Goal: Transaction & Acquisition: Register for event/course

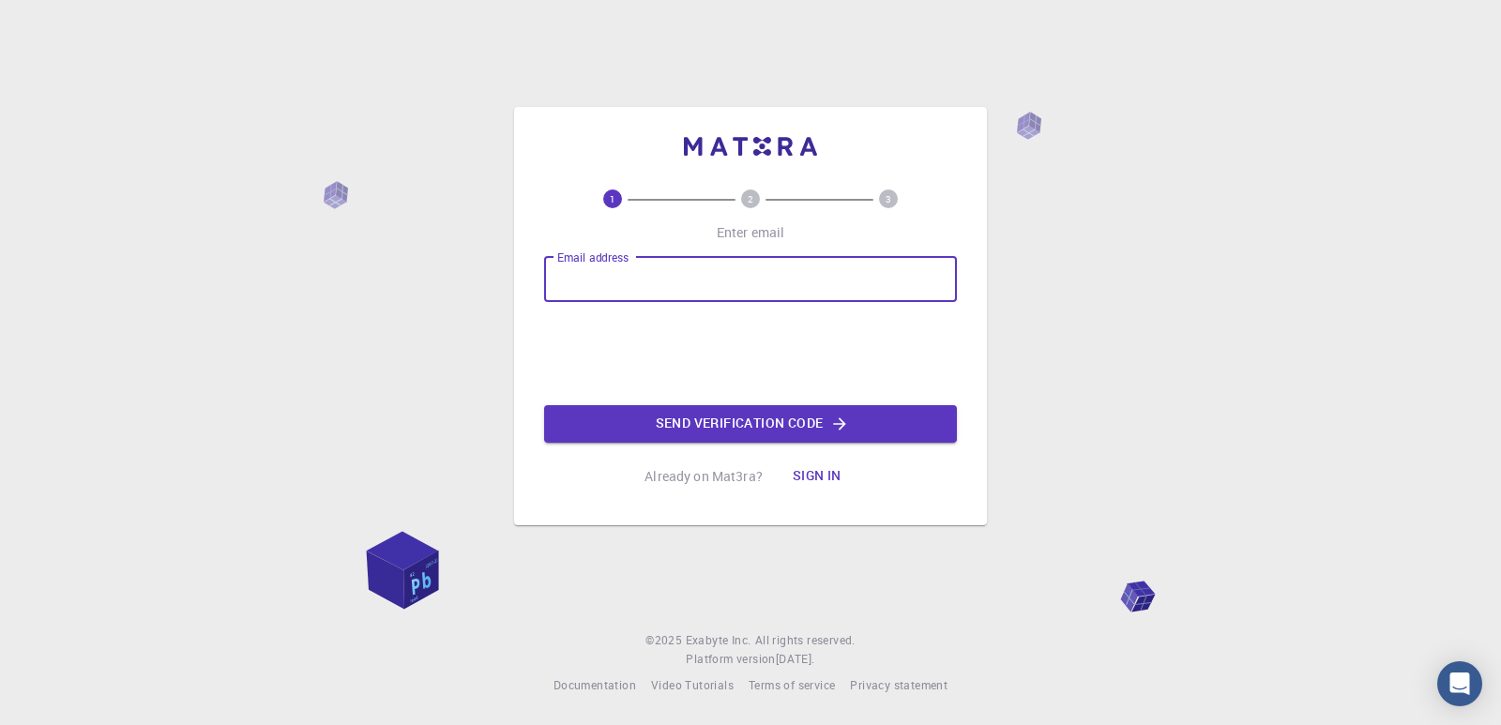
type input "[EMAIL_ADDRESS][DOMAIN_NAME]"
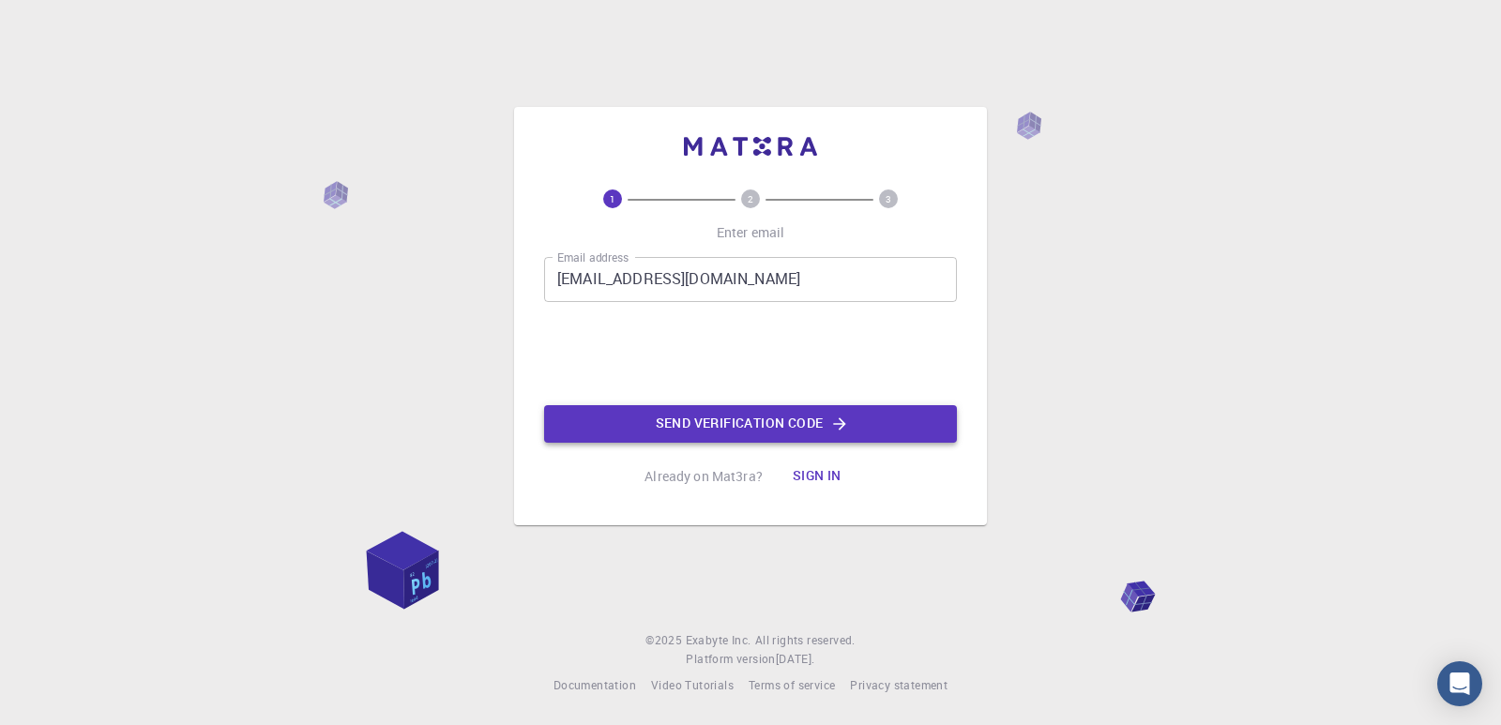
click at [638, 417] on button "Send verification code" at bounding box center [750, 424] width 413 height 38
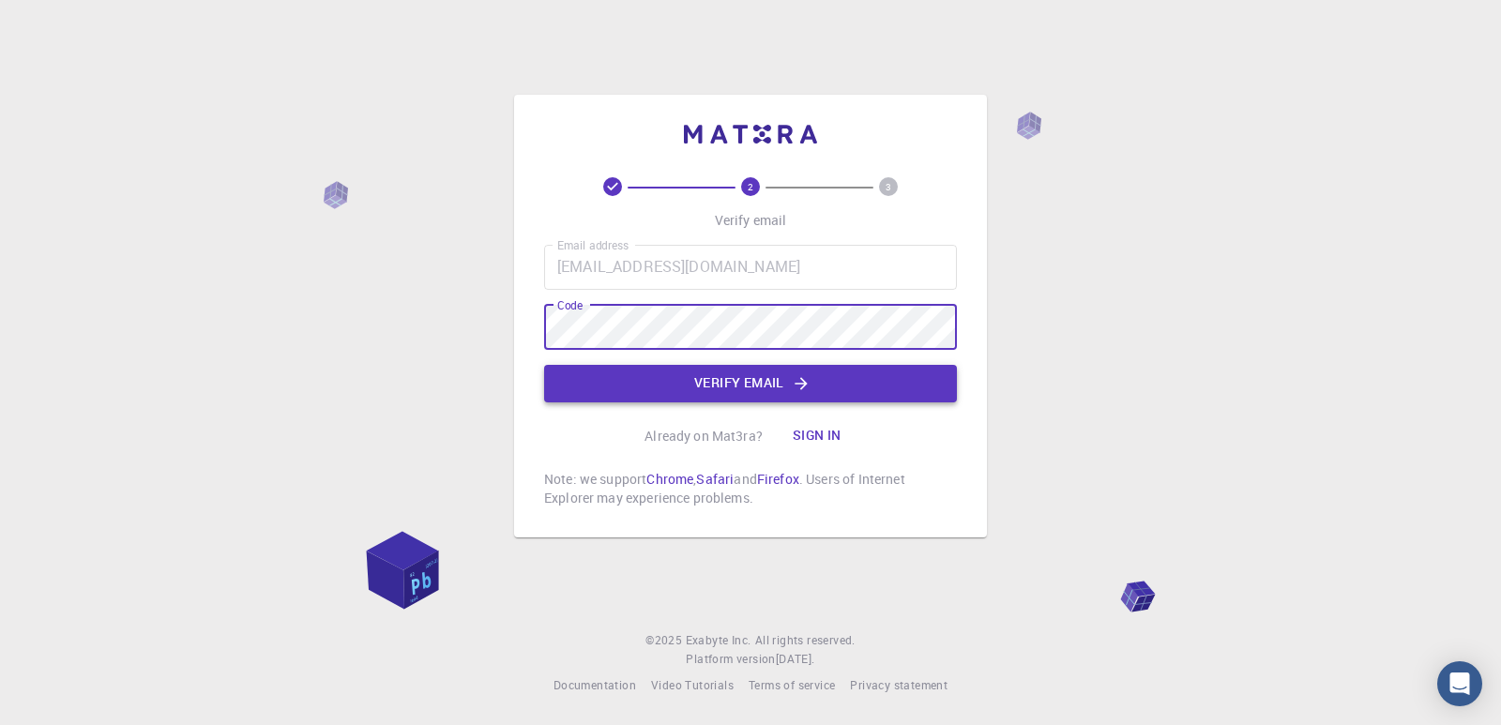
click at [618, 378] on button "Verify email" at bounding box center [750, 384] width 413 height 38
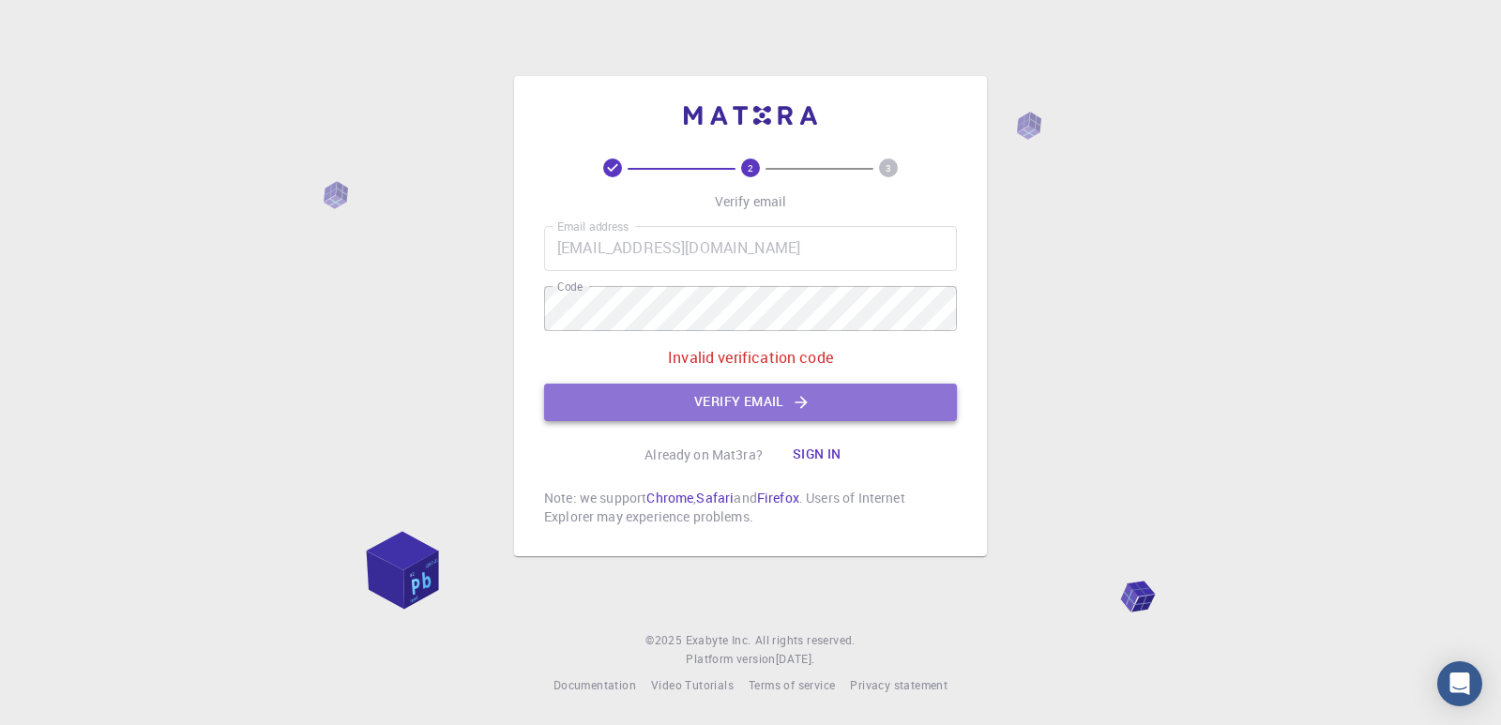
click at [772, 402] on button "Verify email" at bounding box center [750, 403] width 413 height 38
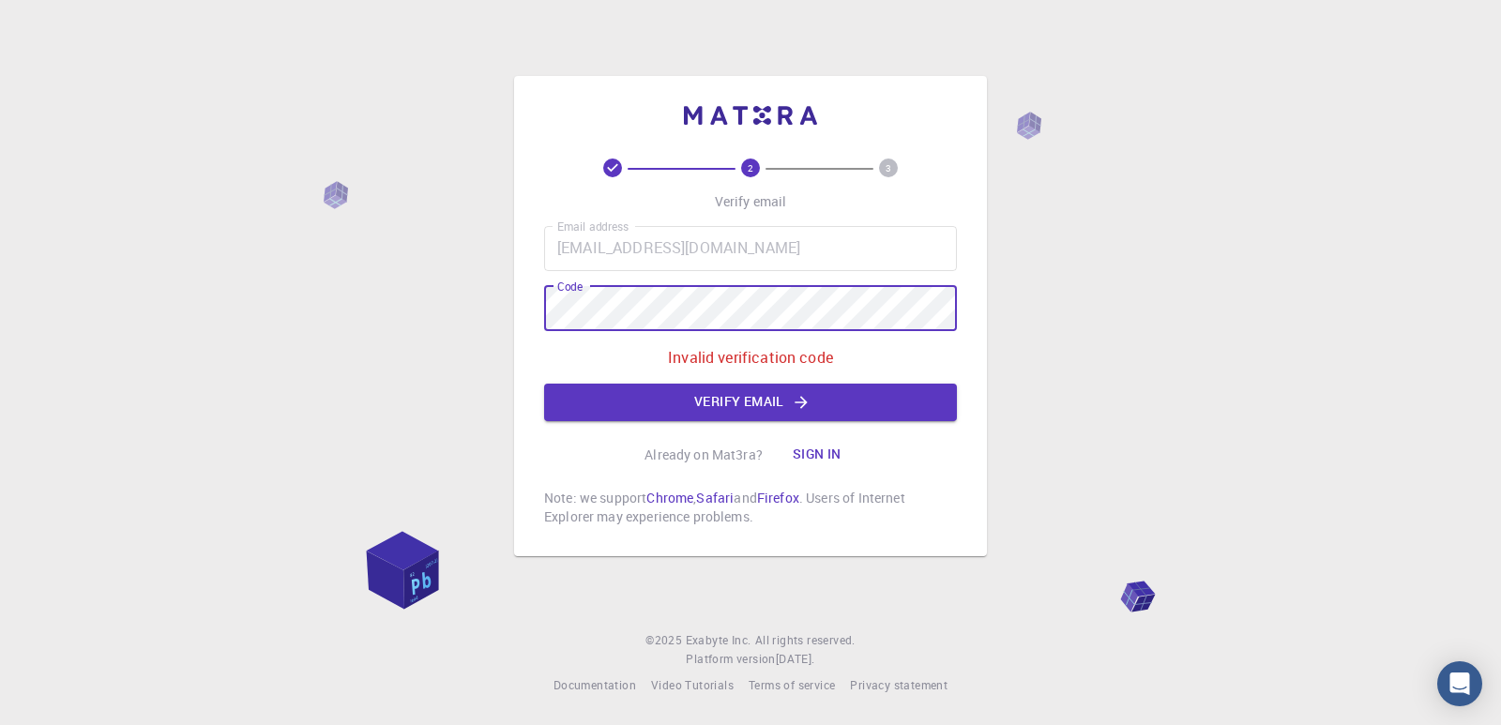
click at [393, 301] on div "2 3 Verify email Email address [EMAIL_ADDRESS][DOMAIN_NAME] Email address Code …" at bounding box center [750, 362] width 1501 height 725
click at [736, 401] on button "Verify email" at bounding box center [750, 403] width 413 height 38
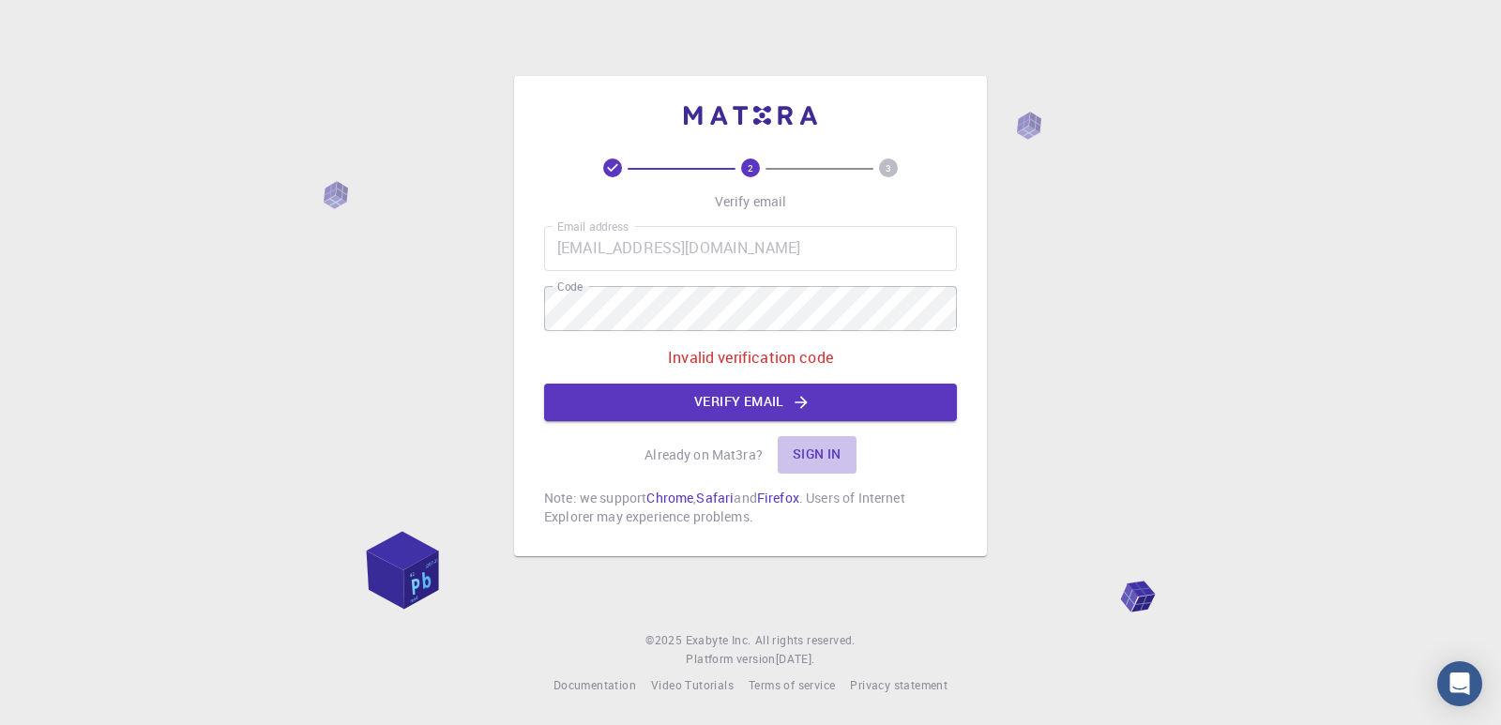
click at [804, 455] on button "Sign in" at bounding box center [817, 455] width 79 height 38
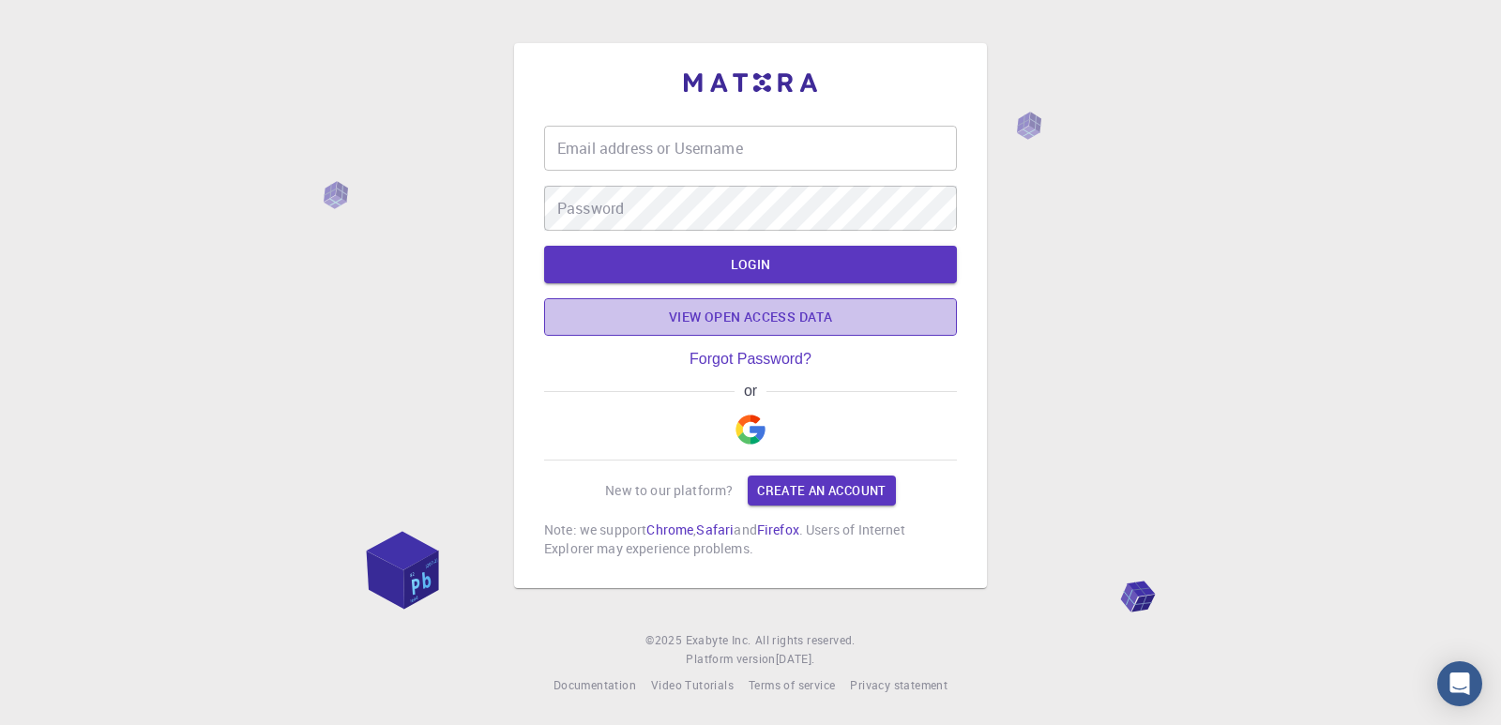
click at [758, 319] on link "View open access data" at bounding box center [750, 317] width 413 height 38
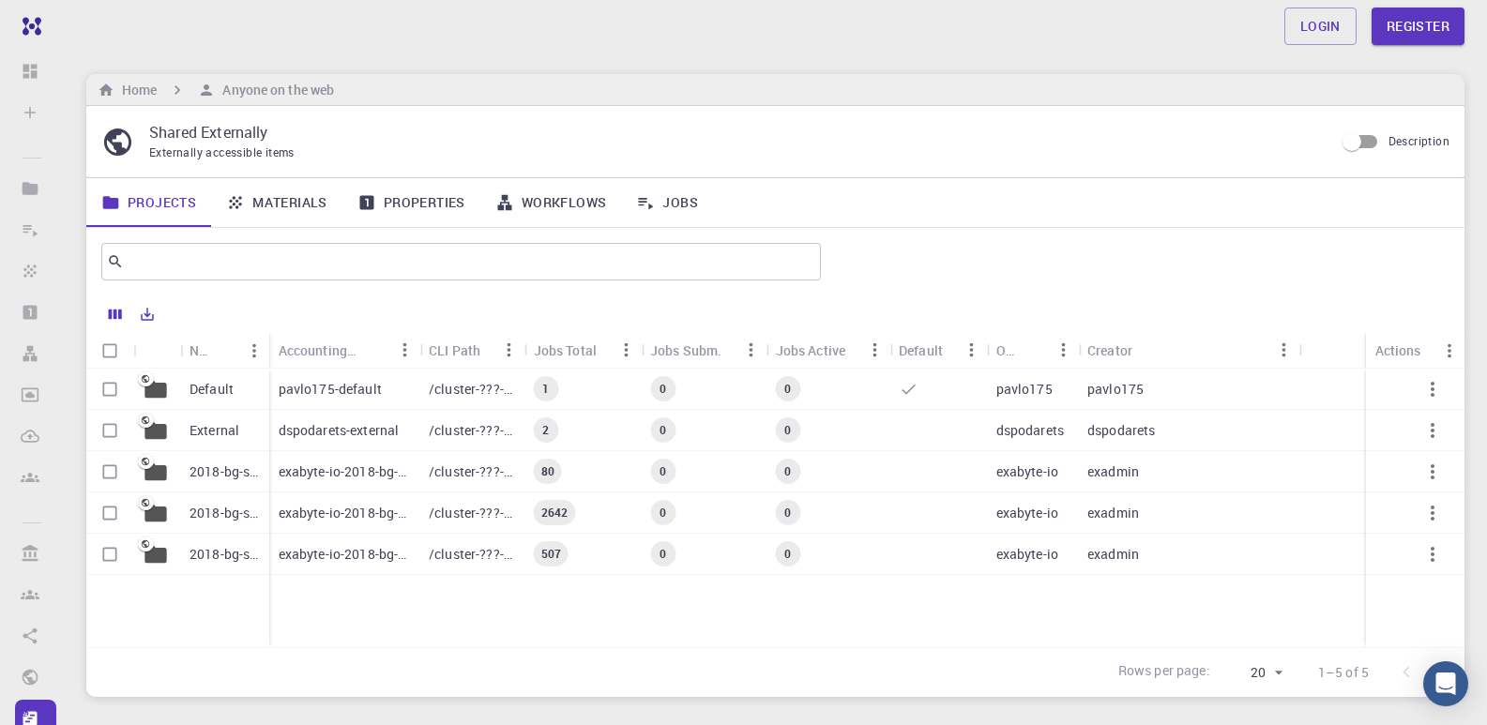
click at [276, 208] on link "Materials" at bounding box center [276, 202] width 131 height 49
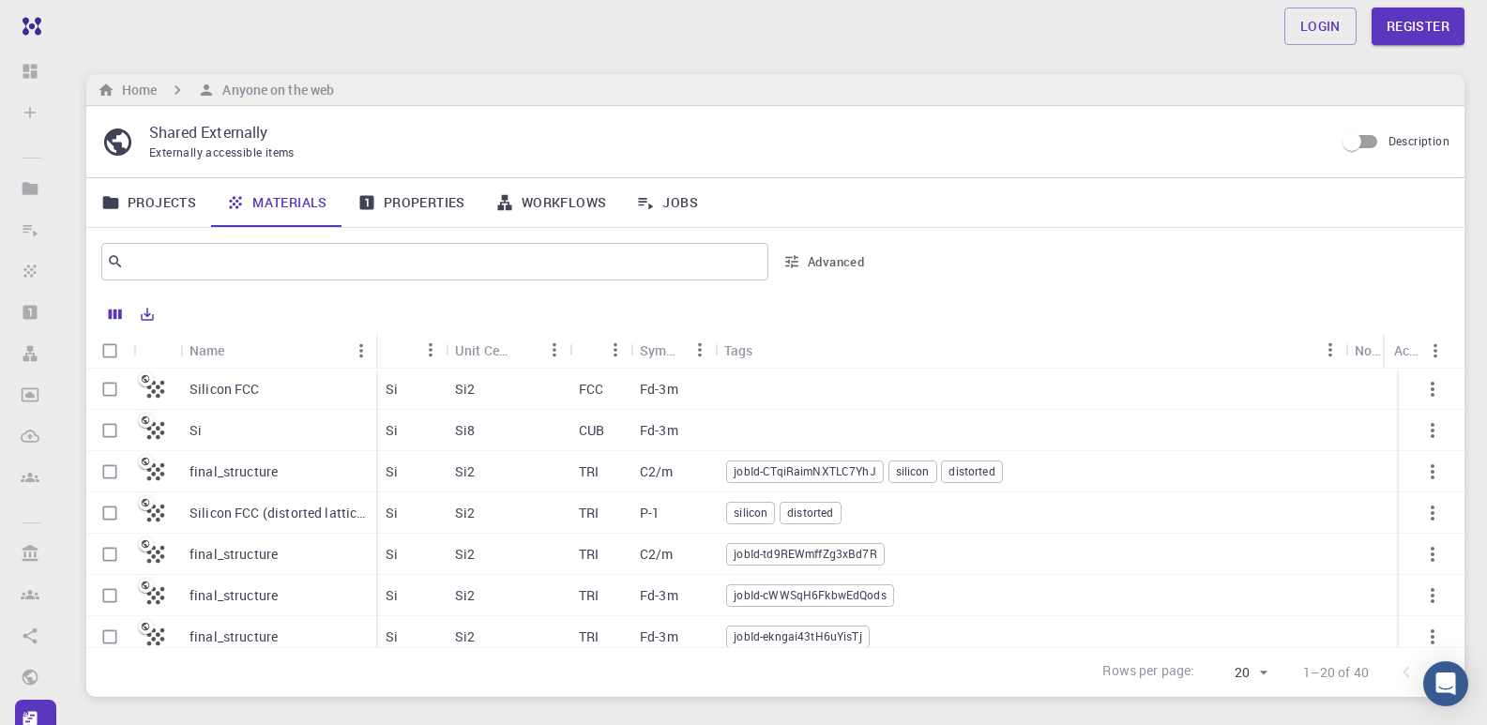
click at [419, 205] on link "Properties" at bounding box center [411, 202] width 138 height 49
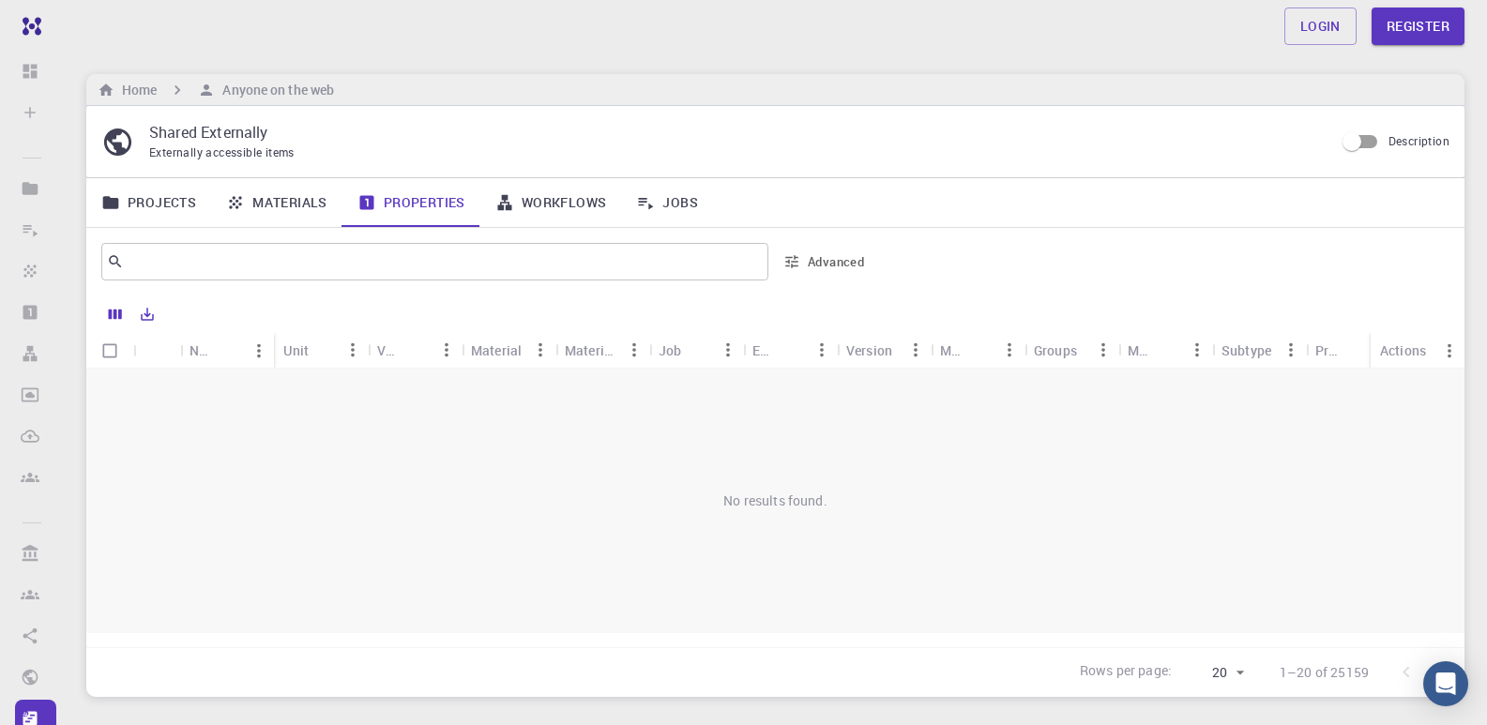
click at [572, 203] on link "Workflows" at bounding box center [551, 202] width 142 height 49
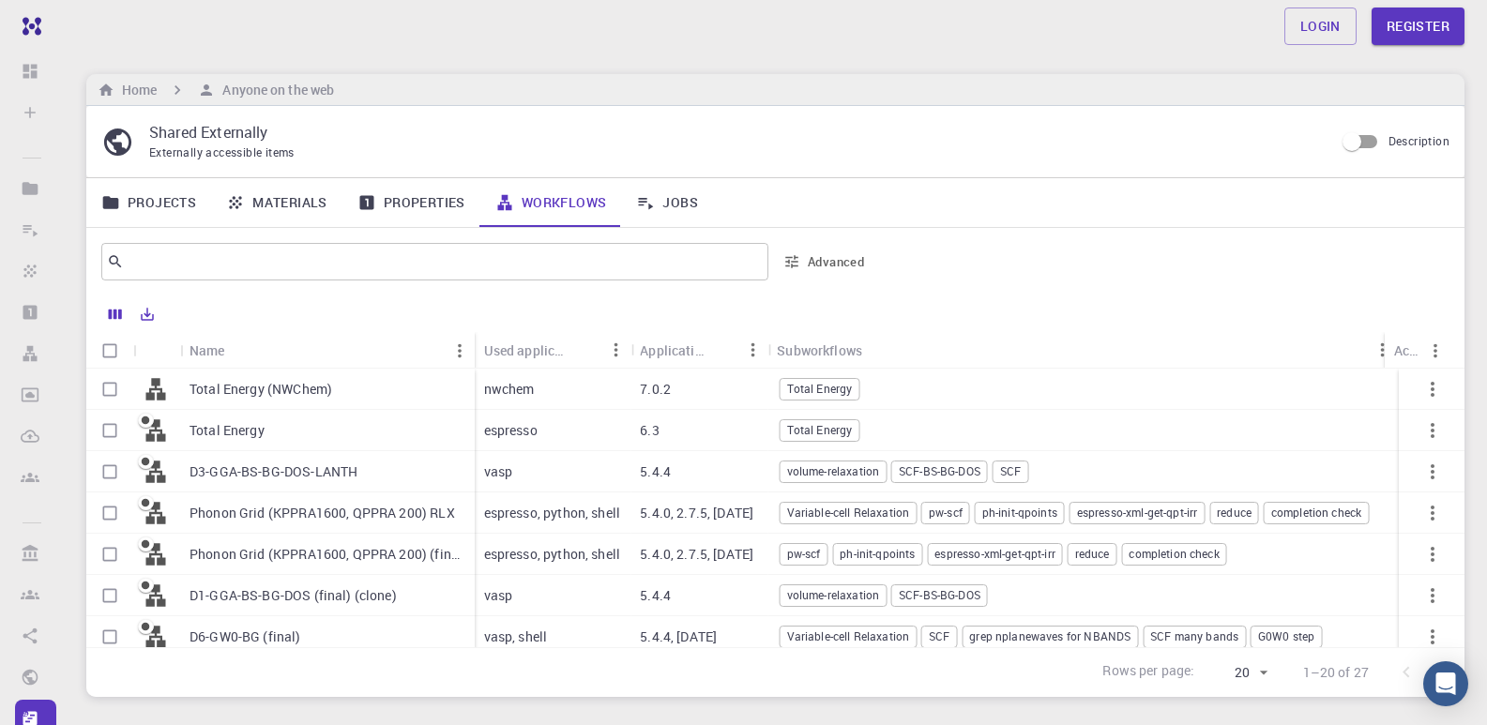
click at [507, 466] on p "vasp" at bounding box center [498, 472] width 29 height 19
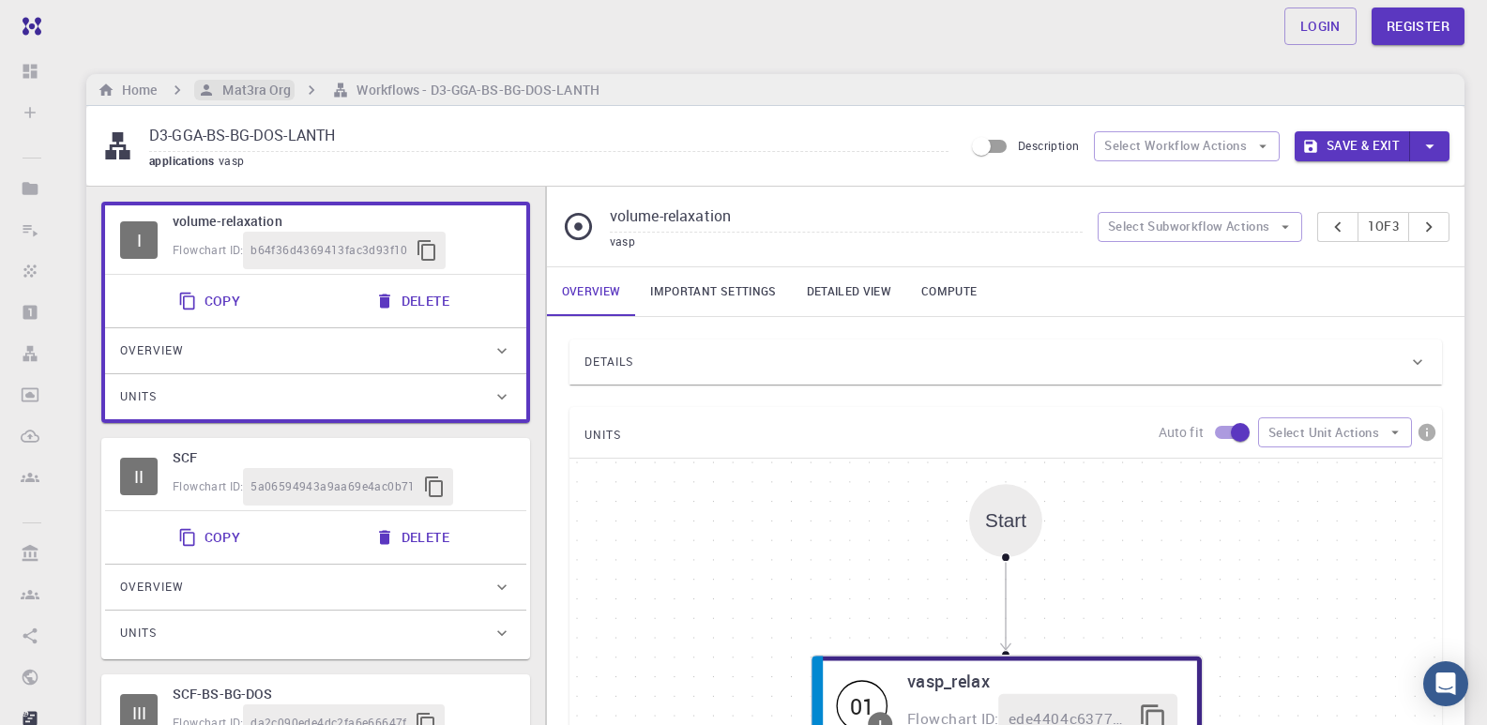
click at [229, 93] on h6 "Mat3ra Org" at bounding box center [253, 90] width 76 height 21
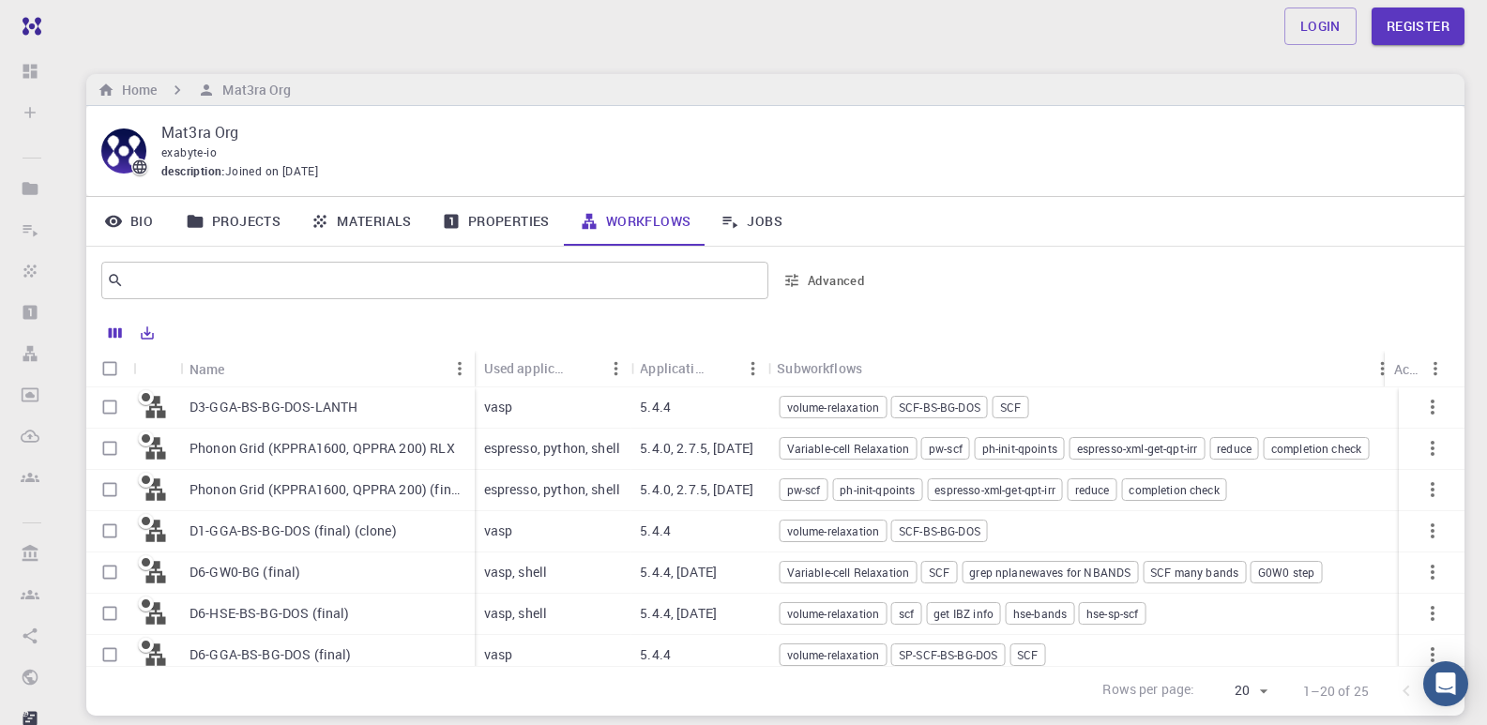
click at [875, 122] on p "Mat3ra Org" at bounding box center [797, 132] width 1273 height 23
click at [1067, 163] on div "description : Joined on [DATE]" at bounding box center [797, 171] width 1273 height 19
click at [144, 339] on icon "Export" at bounding box center [148, 332] width 13 height 13
click at [189, 403] on li "Download as Excel" at bounding box center [210, 406] width 159 height 34
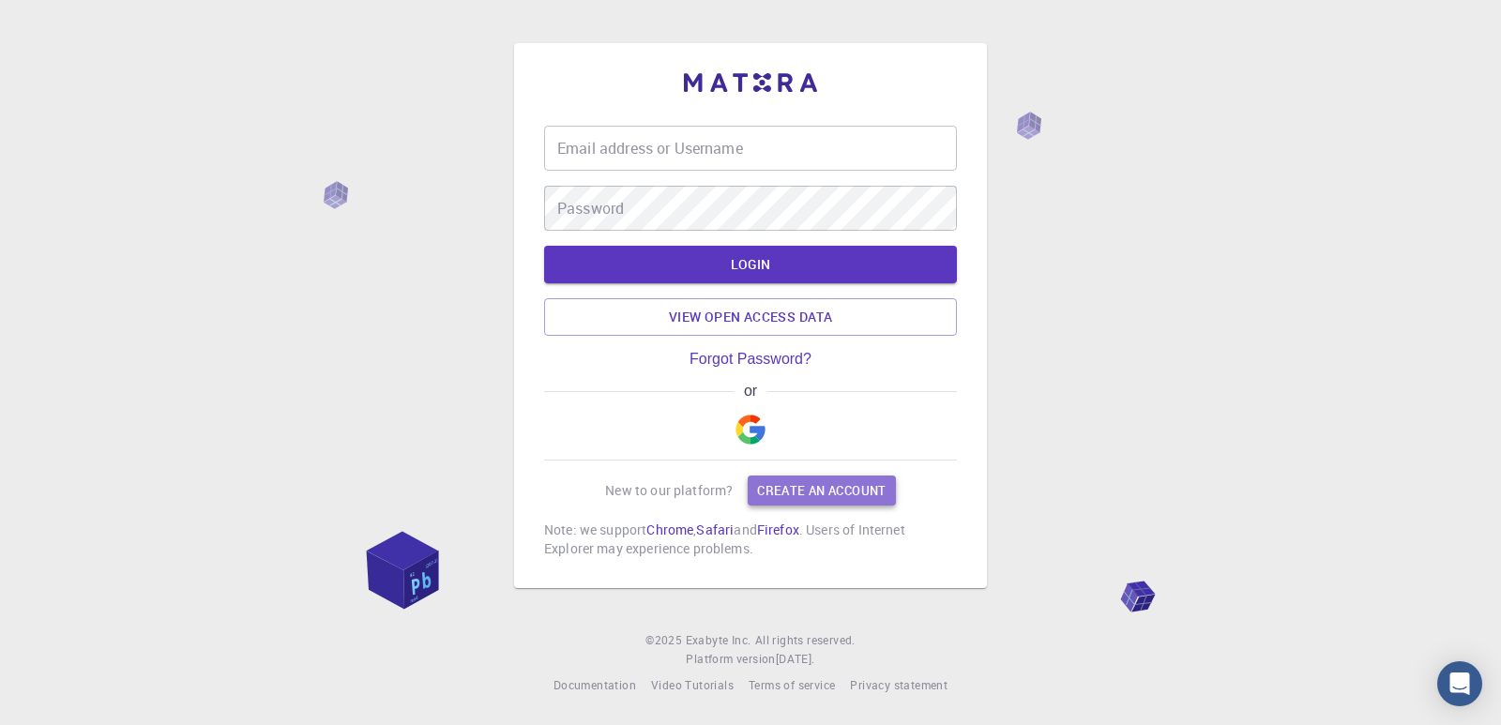
click at [797, 491] on link "Create an account" at bounding box center [821, 491] width 147 height 30
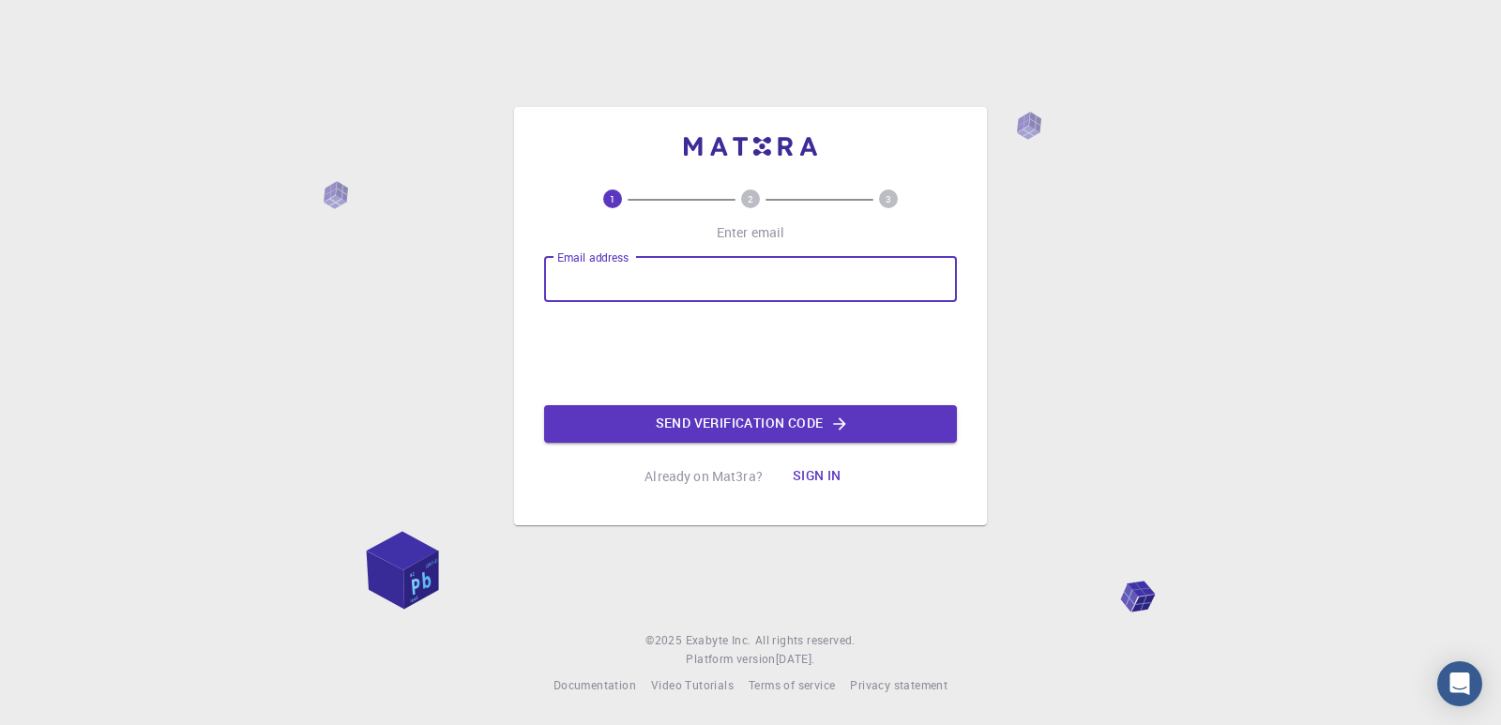
click at [596, 288] on input "Email address" at bounding box center [750, 279] width 413 height 45
type input "[EMAIL_ADDRESS][DOMAIN_NAME]"
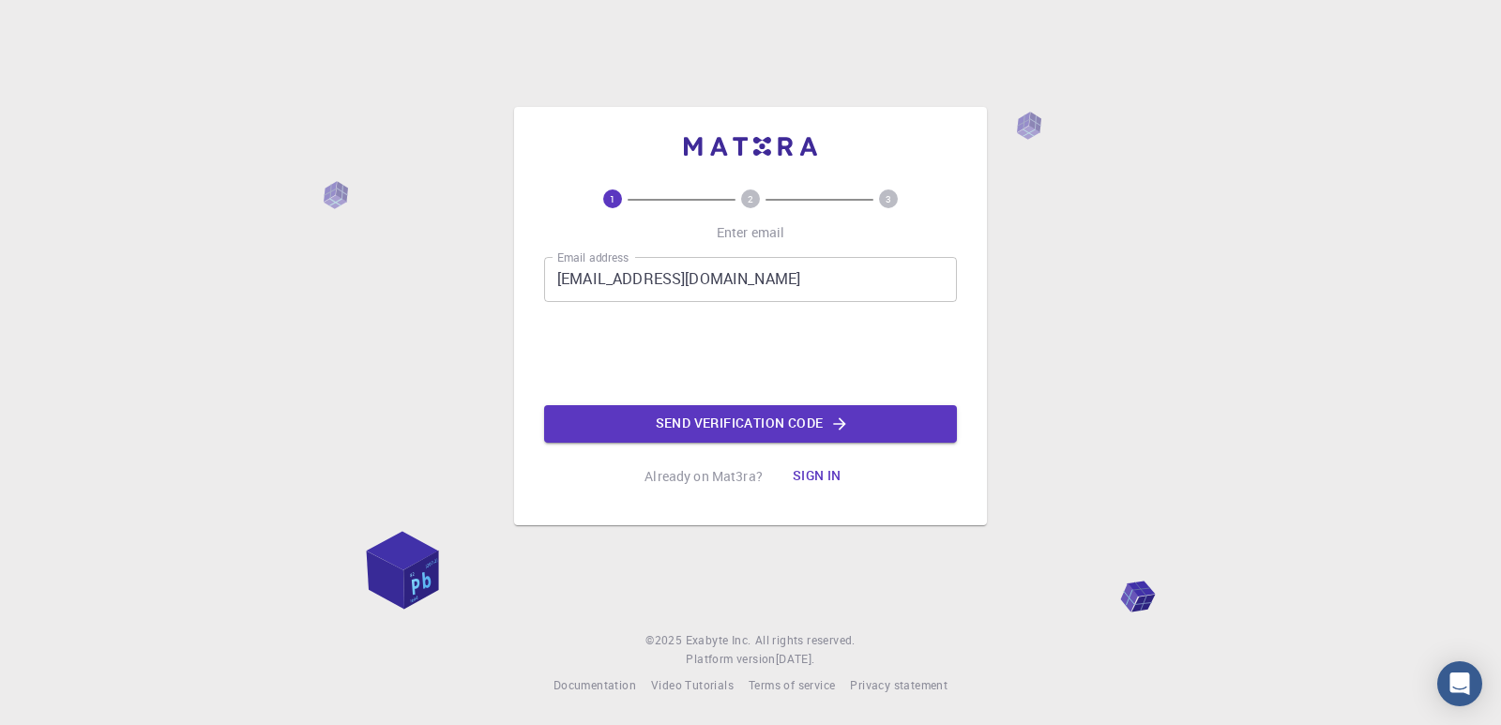
click at [630, 420] on button "Send verification code" at bounding box center [750, 424] width 413 height 38
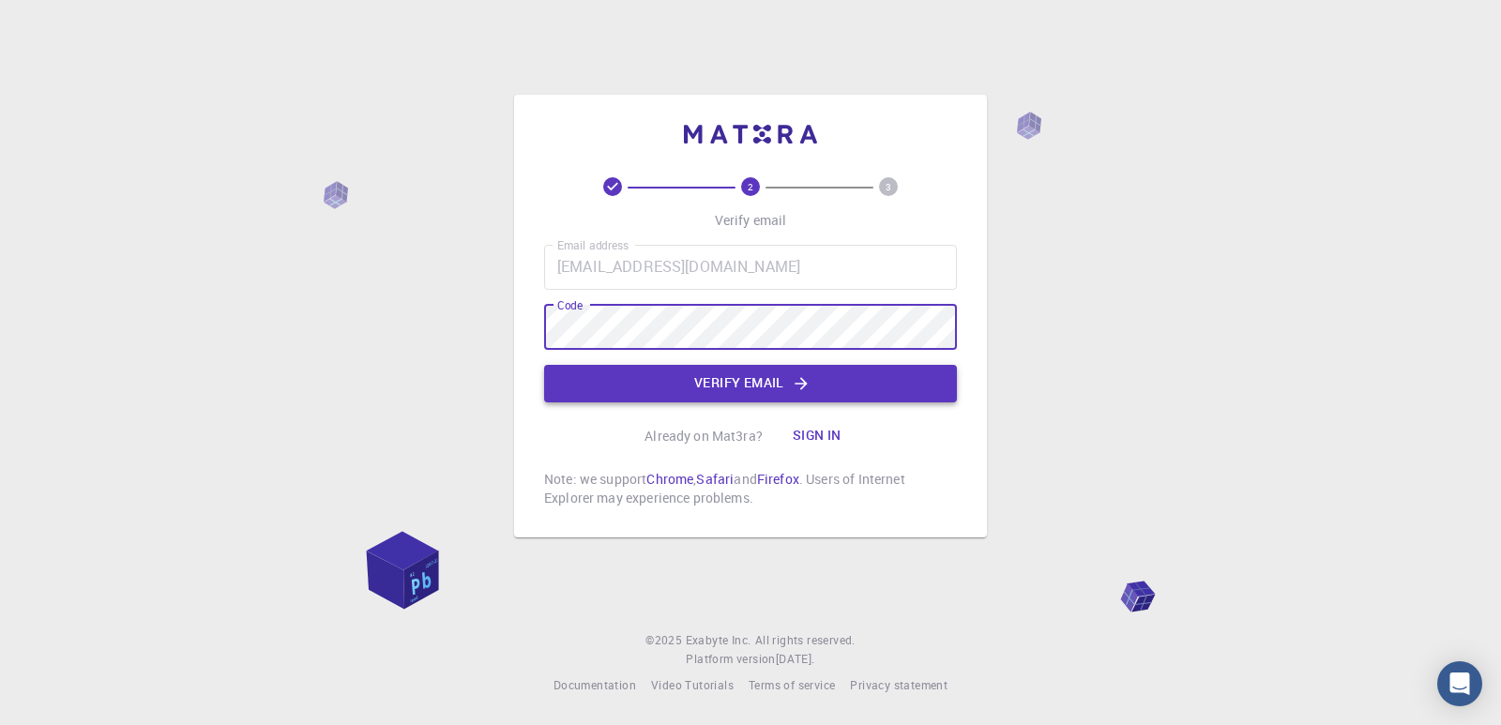
click at [622, 386] on button "Verify email" at bounding box center [750, 384] width 413 height 38
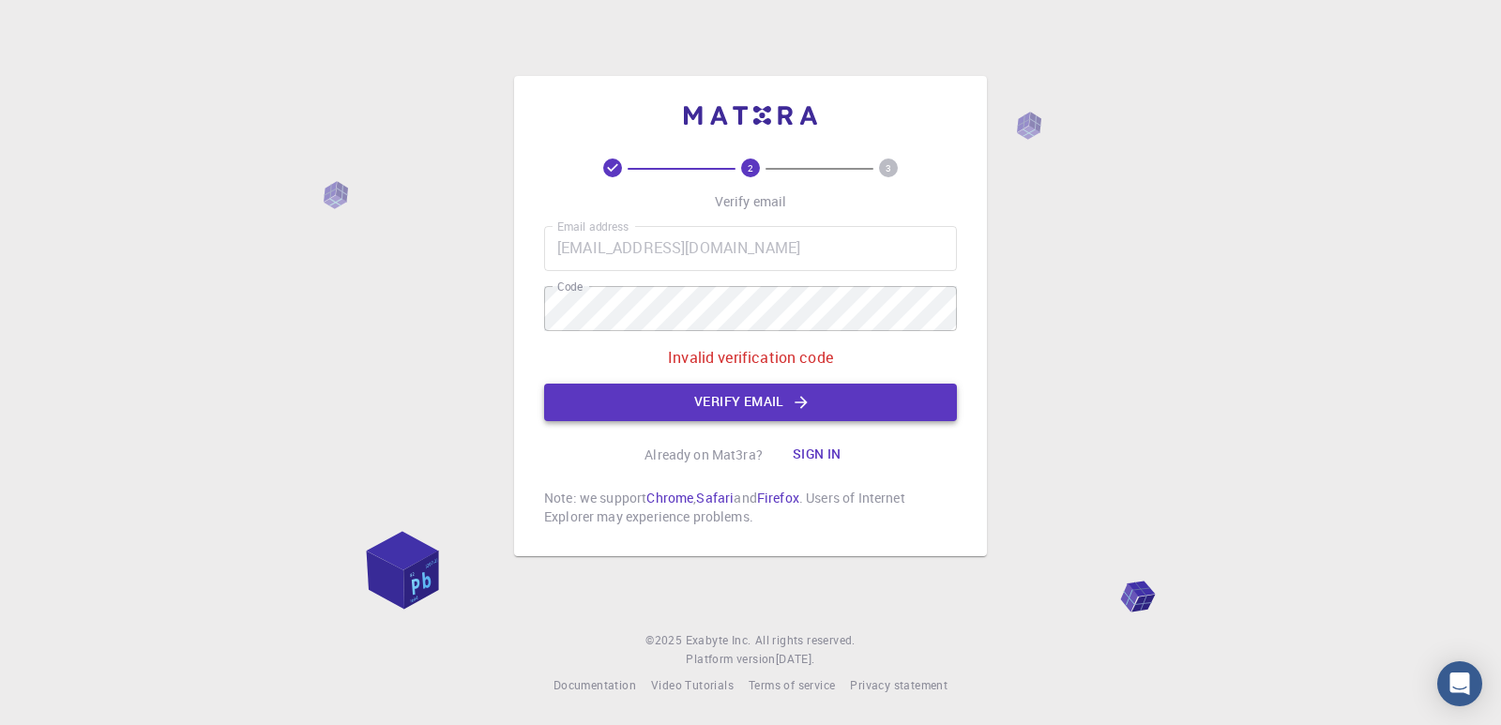
click at [704, 420] on button "Verify email" at bounding box center [750, 403] width 413 height 38
click at [704, 398] on button "Verify email" at bounding box center [750, 403] width 413 height 38
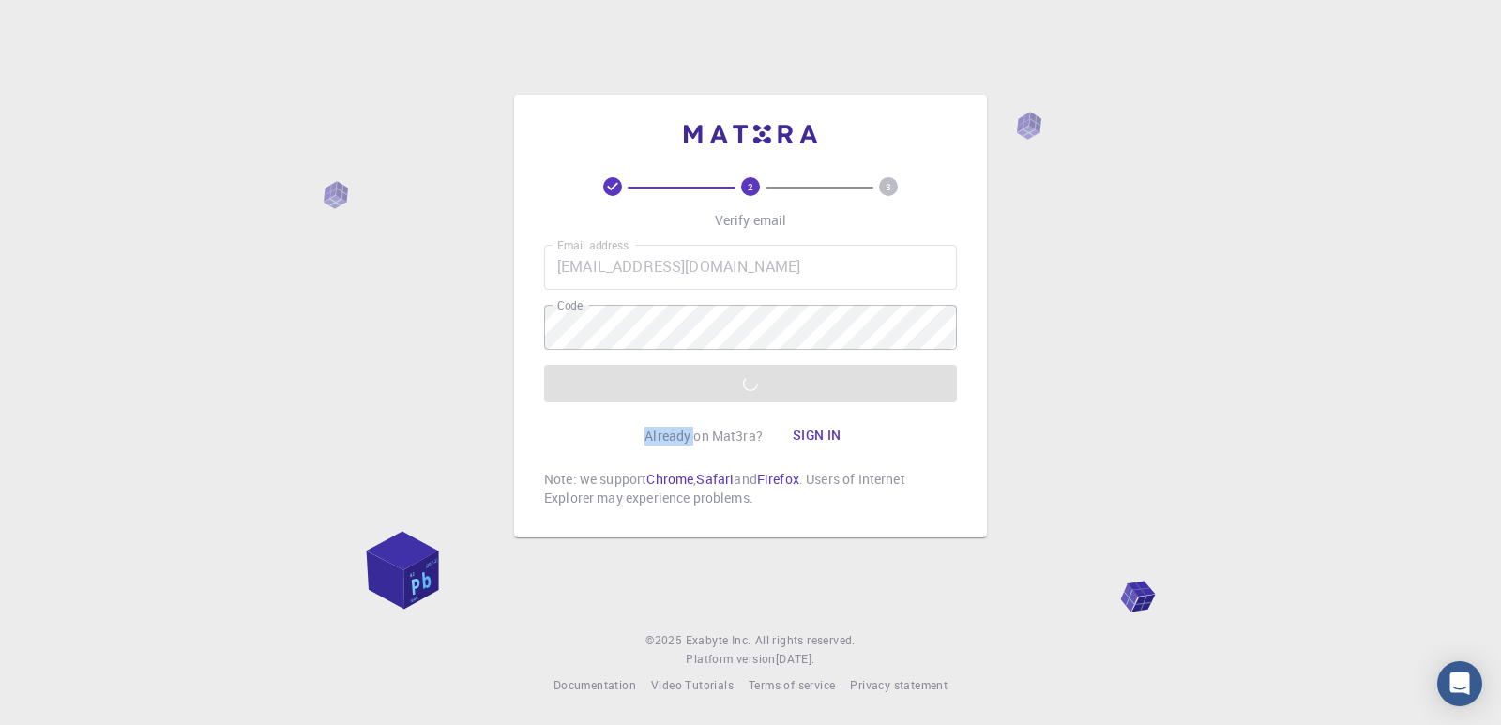
click at [704, 398] on div "Email address [EMAIL_ADDRESS][DOMAIN_NAME] Email address Code Code Verify email" at bounding box center [750, 324] width 413 height 158
click at [704, 398] on button "Verify email" at bounding box center [750, 384] width 413 height 38
click at [704, 398] on div "Email address [EMAIL_ADDRESS][DOMAIN_NAME] Email address Code Code Verify email" at bounding box center [750, 324] width 413 height 158
click at [704, 398] on button "Verify email" at bounding box center [750, 384] width 413 height 38
click at [704, 398] on div "Email address [EMAIL_ADDRESS][DOMAIN_NAME] Email address Code Code Verify email" at bounding box center [750, 324] width 413 height 158
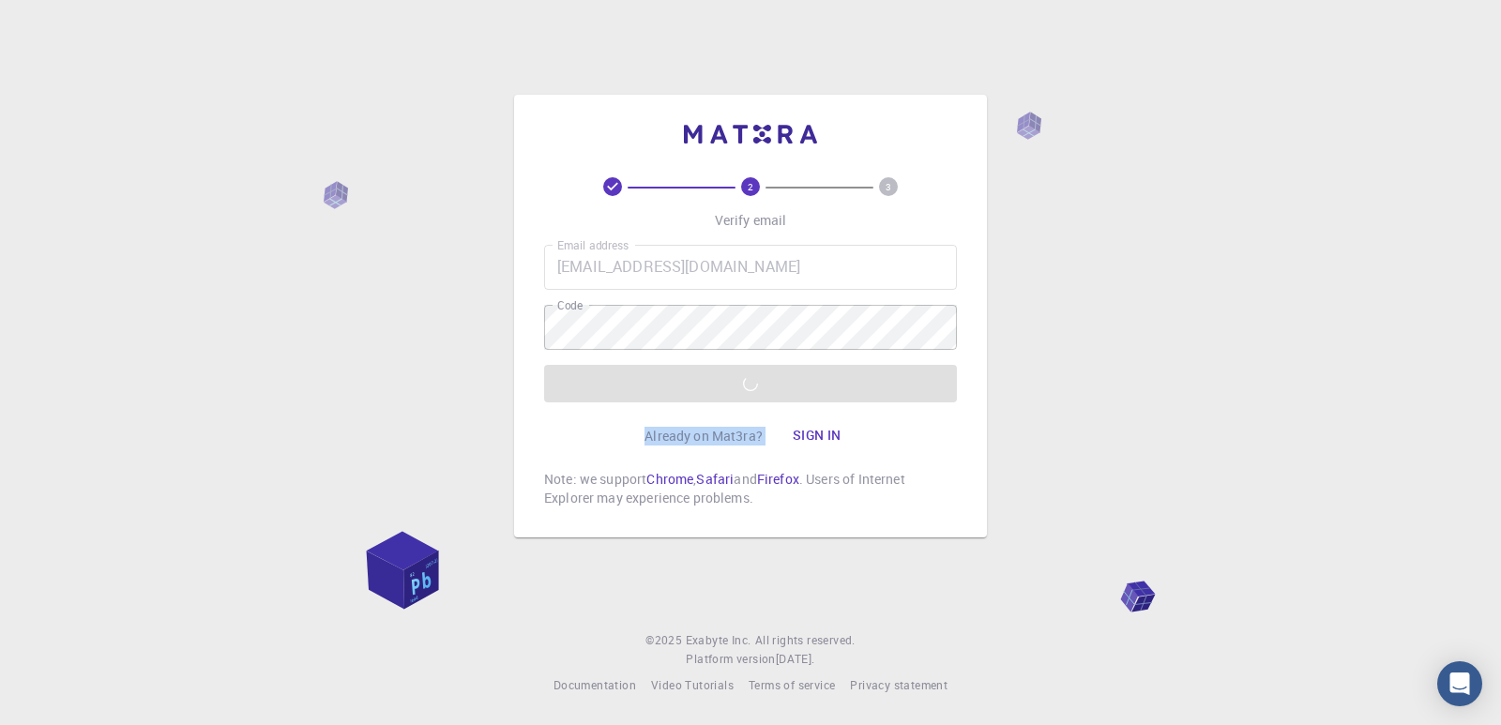
click at [704, 398] on button "Verify email" at bounding box center [750, 384] width 413 height 38
click at [704, 398] on div "Email address [EMAIL_ADDRESS][DOMAIN_NAME] Email address Code Code Verify email" at bounding box center [750, 324] width 413 height 158
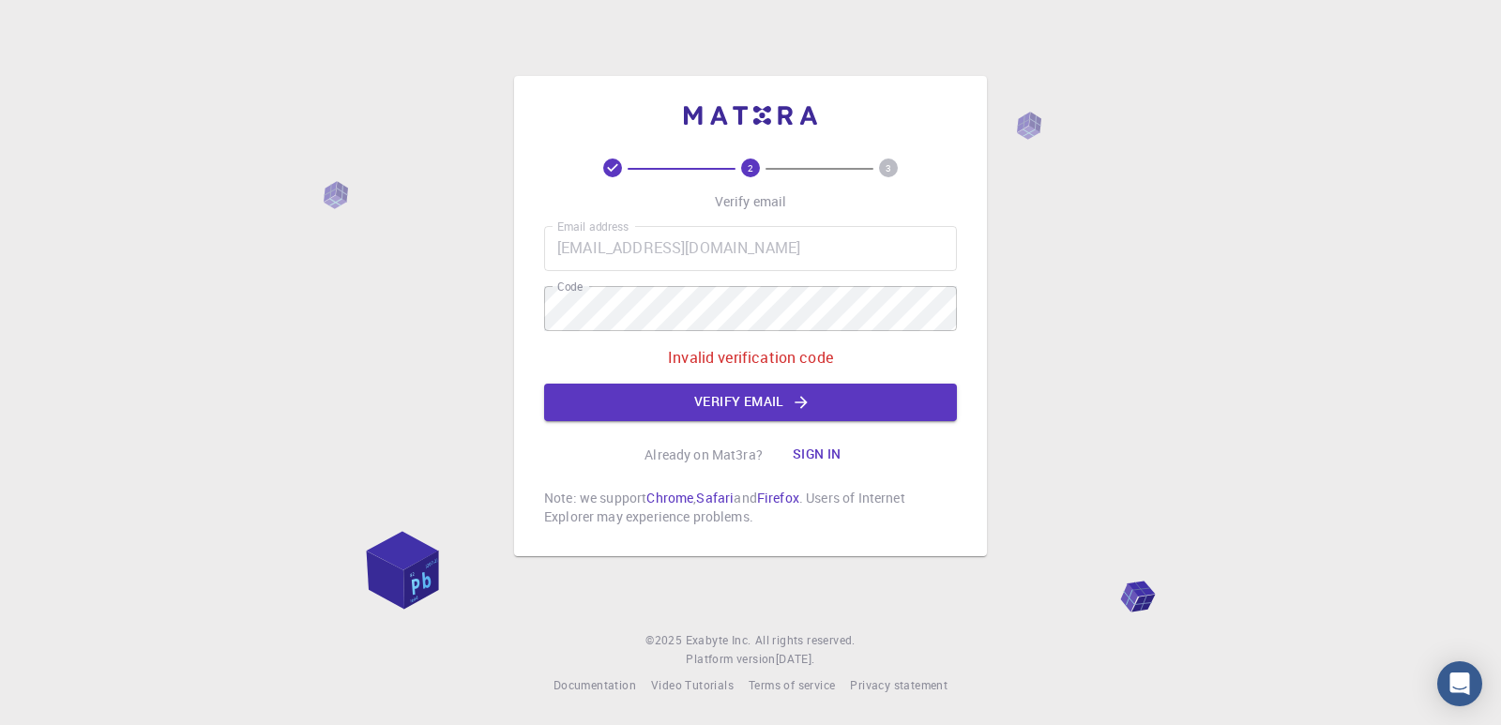
click at [994, 489] on div "2 3 Verify email Email address [EMAIL_ADDRESS][DOMAIN_NAME] Email address Code …" at bounding box center [750, 362] width 1501 height 725
